Goal: Information Seeking & Learning: Learn about a topic

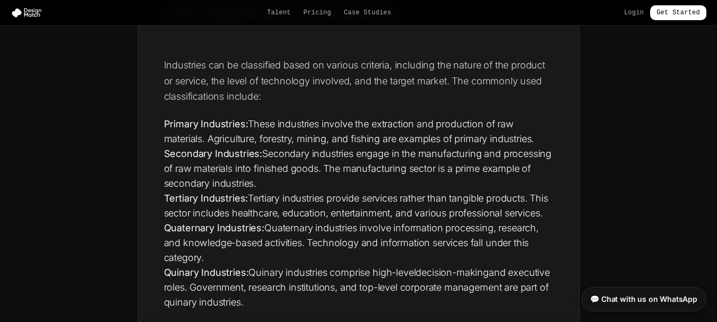
scroll to position [1274, 0]
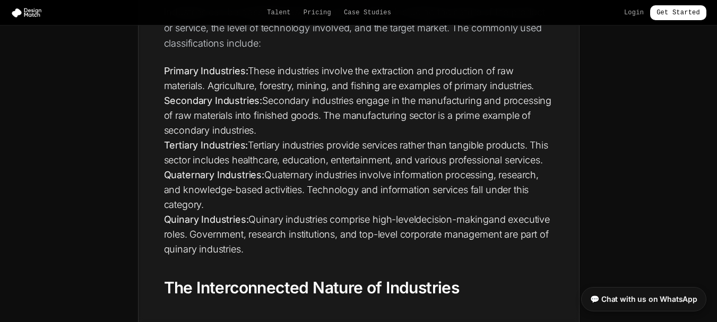
drag, startPoint x: 325, startPoint y: 114, endPoint x: 330, endPoint y: 127, distance: 14.4
click at [330, 127] on li "Secondary Industries: Secondary industries engage in the manufacturing and proc…" at bounding box center [359, 115] width 390 height 45
copy li "The manufacturing sector is a prime example of secondary industries."
click at [286, 168] on li "Tertiary Industries: Tertiary industries provide services rather than tangible …" at bounding box center [359, 153] width 390 height 30
drag, startPoint x: 403, startPoint y: 145, endPoint x: 530, endPoint y: 145, distance: 127.4
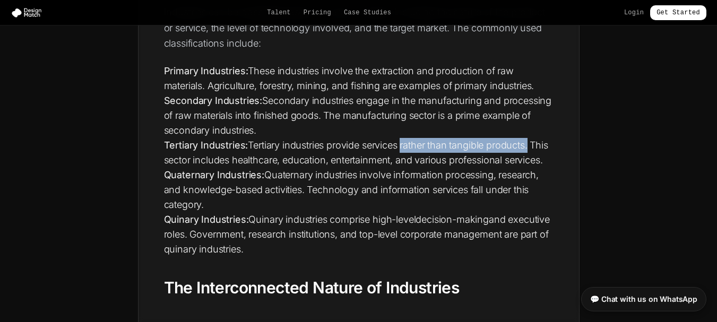
click at [530, 145] on li "Tertiary Industries: Tertiary industries provide services rather than tangible …" at bounding box center [359, 153] width 390 height 30
copy li "rather than tangible products"
drag, startPoint x: 167, startPoint y: 157, endPoint x: 218, endPoint y: 170, distance: 52.8
click at [218, 168] on li "Tertiary Industries: Tertiary industries provide services rather than tangible …" at bounding box center [359, 153] width 390 height 30
click at [164, 157] on li "Tertiary Industries: Tertiary industries provide services rather than tangible …" at bounding box center [359, 153] width 390 height 30
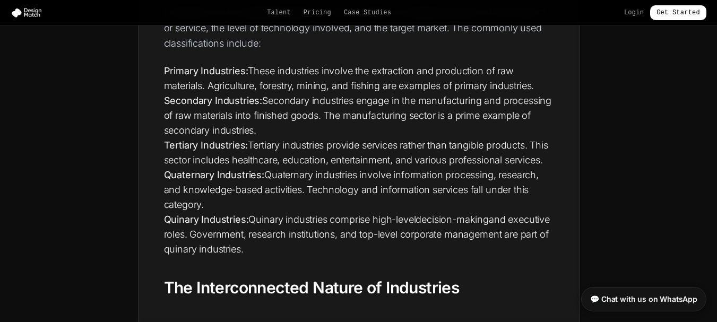
drag, startPoint x: 165, startPoint y: 159, endPoint x: 215, endPoint y: 169, distance: 51.4
click at [215, 168] on li "Tertiary Industries: Tertiary industries provide services rather than tangible …" at bounding box center [359, 153] width 390 height 30
copy li "This sector includes healthcare, education, entertainment, and various professi…"
